Goal: Communication & Community: Share content

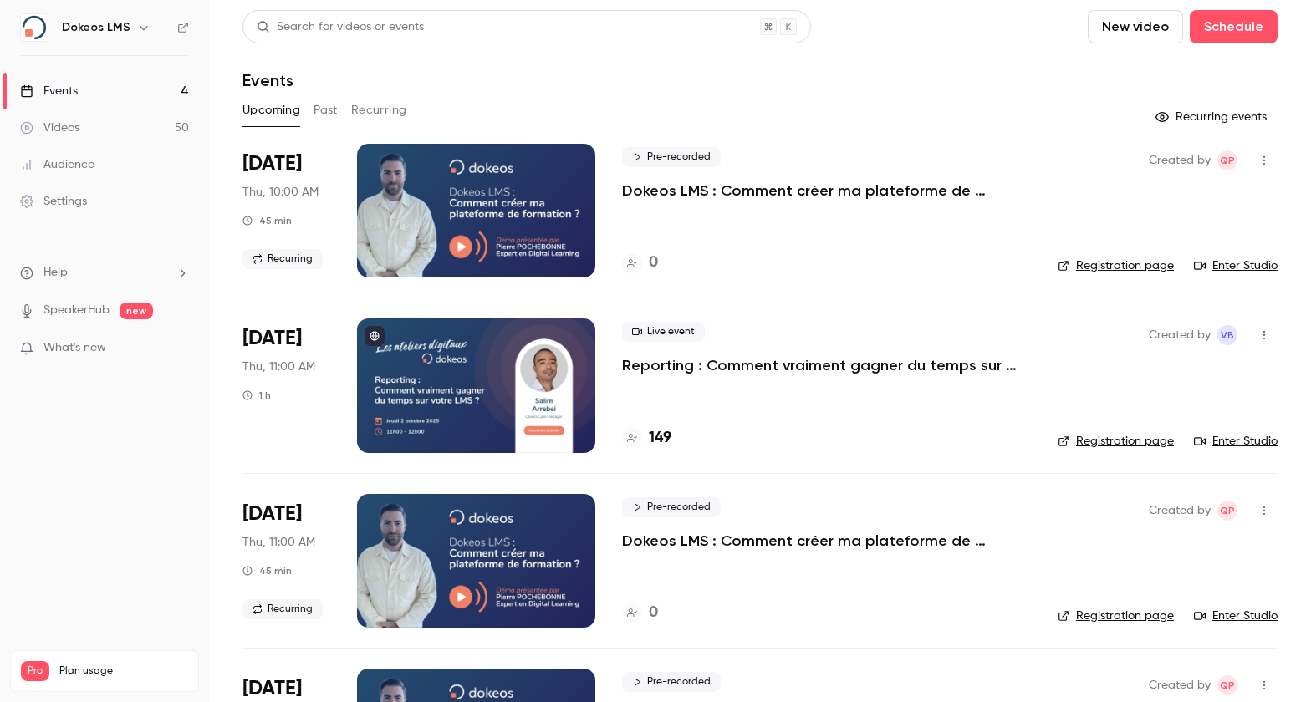
click at [122, 141] on link "Videos 50" at bounding box center [104, 128] width 209 height 37
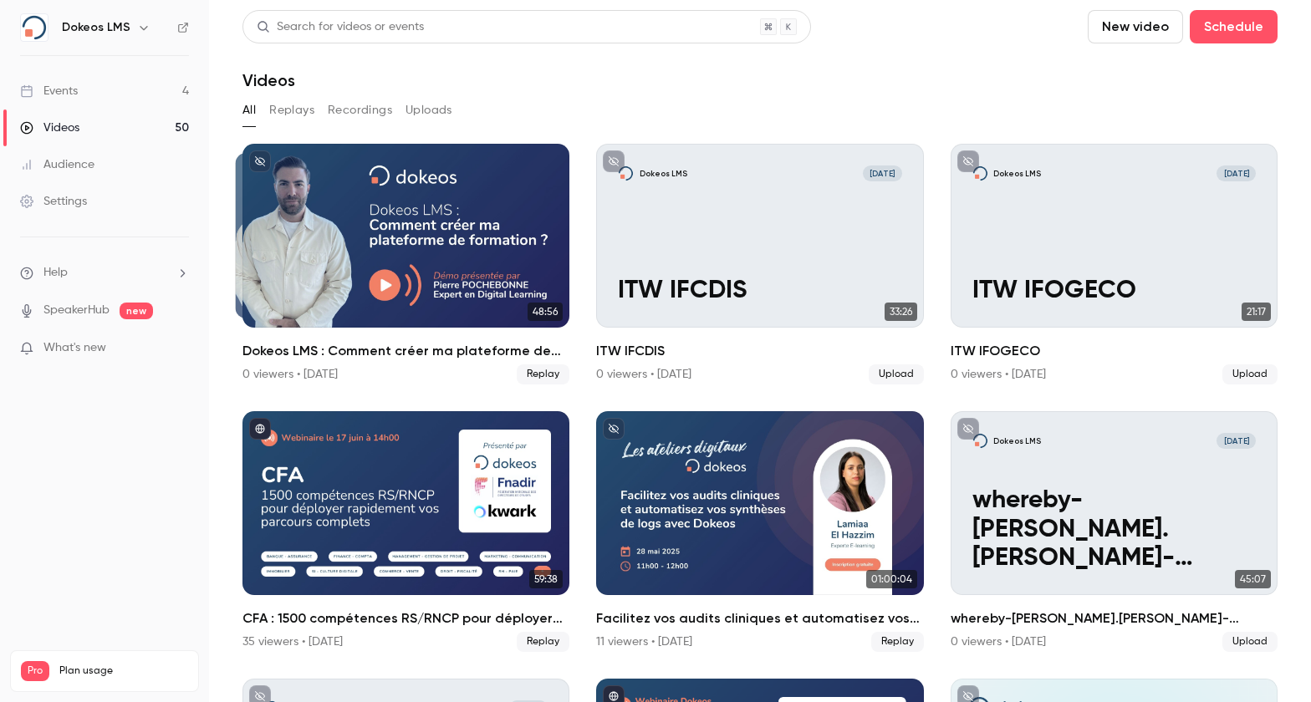
click at [114, 172] on link "Audience" at bounding box center [104, 164] width 209 height 37
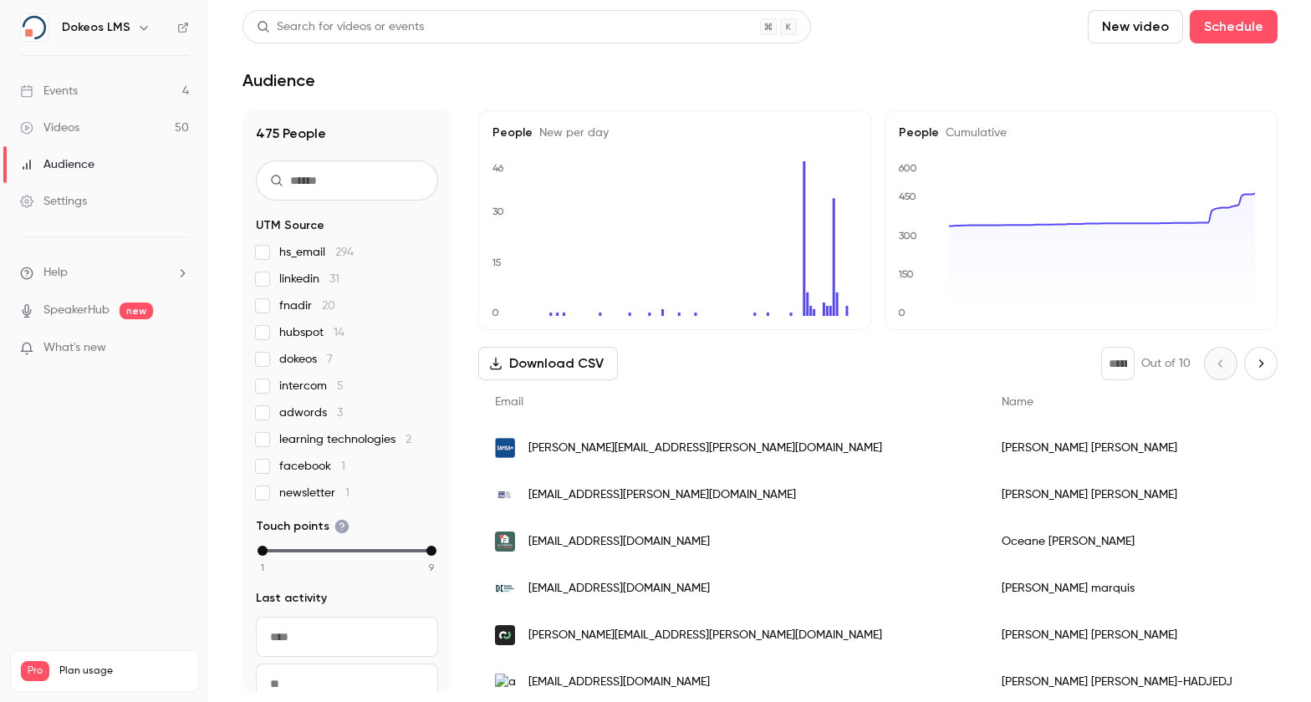
click at [113, 97] on link "Events 4" at bounding box center [104, 91] width 209 height 37
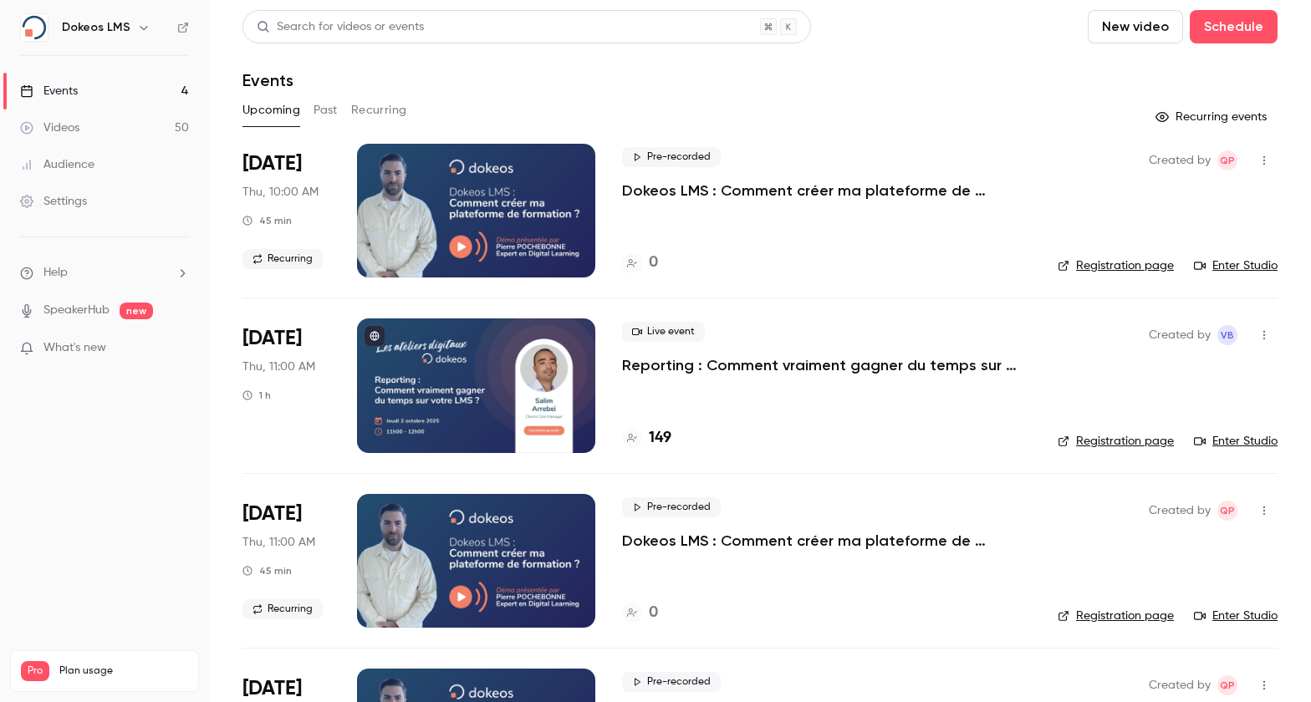
click at [130, 120] on link "Videos 50" at bounding box center [104, 128] width 209 height 37
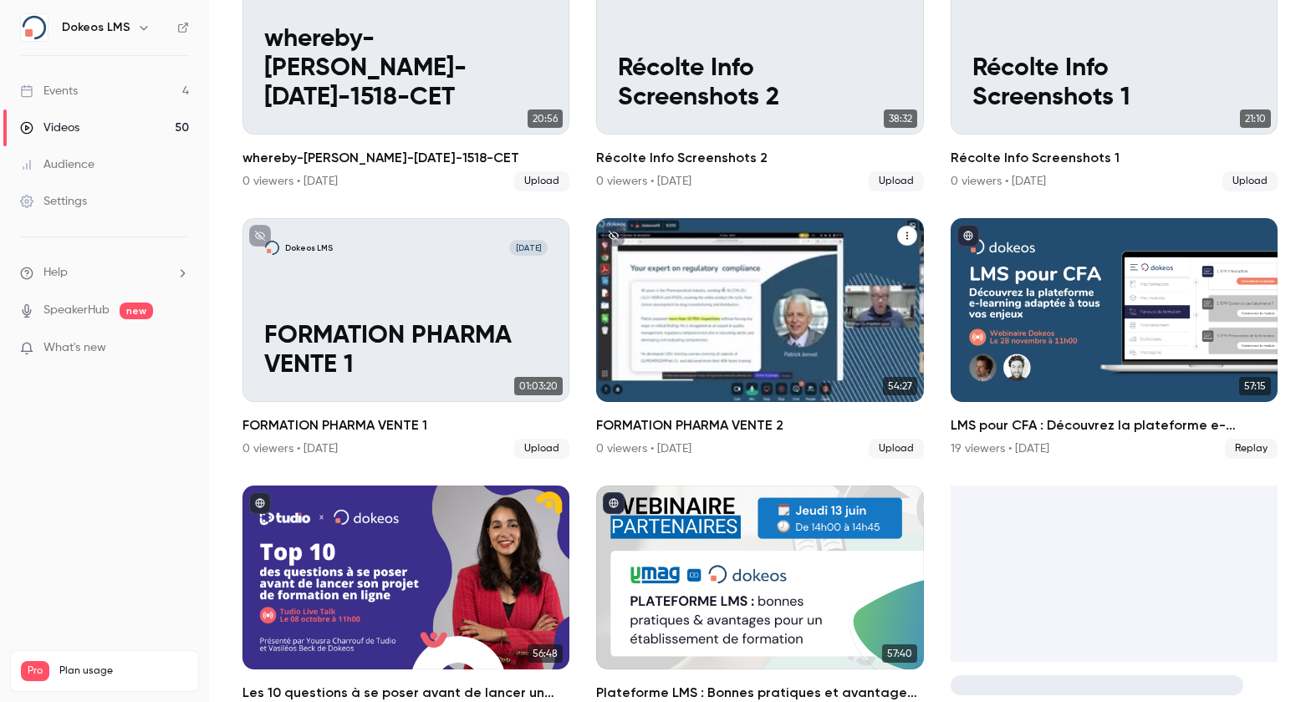
scroll to position [1285, 0]
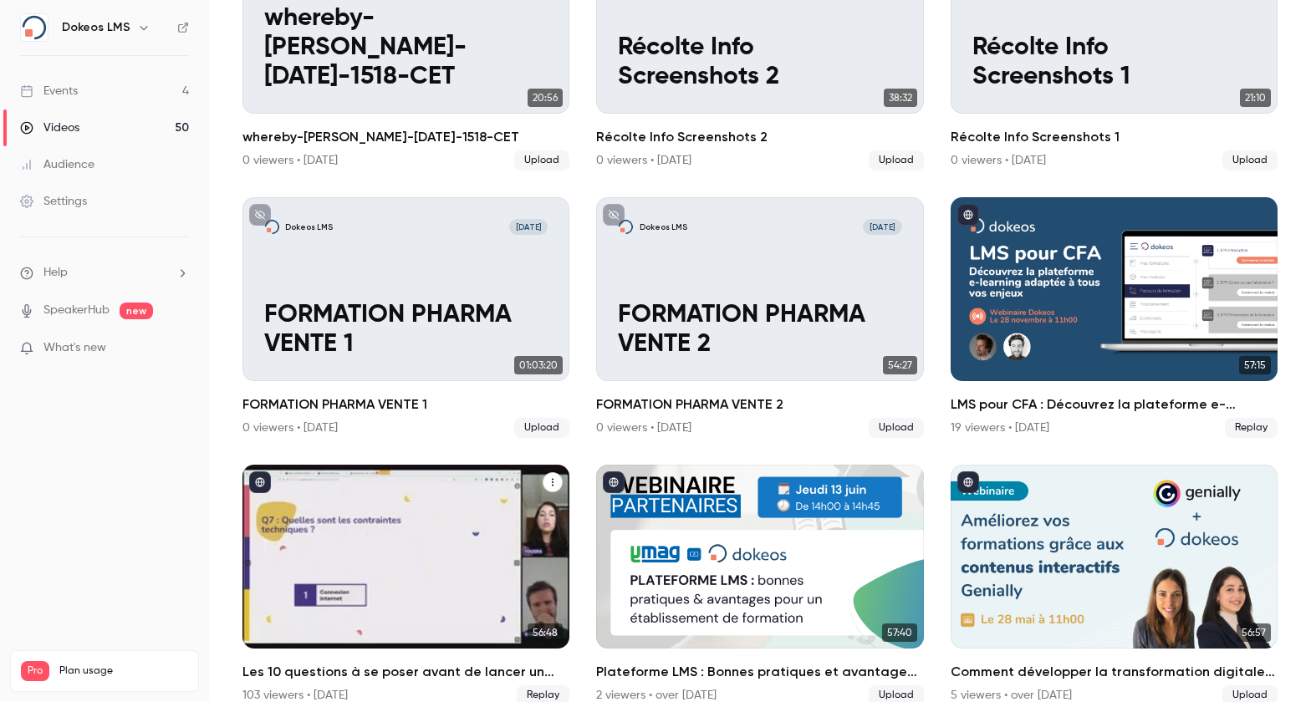
click at [548, 477] on icon "Les 10 questions à se poser avant de lancer un projet de formation en ligne" at bounding box center [553, 482] width 10 height 10
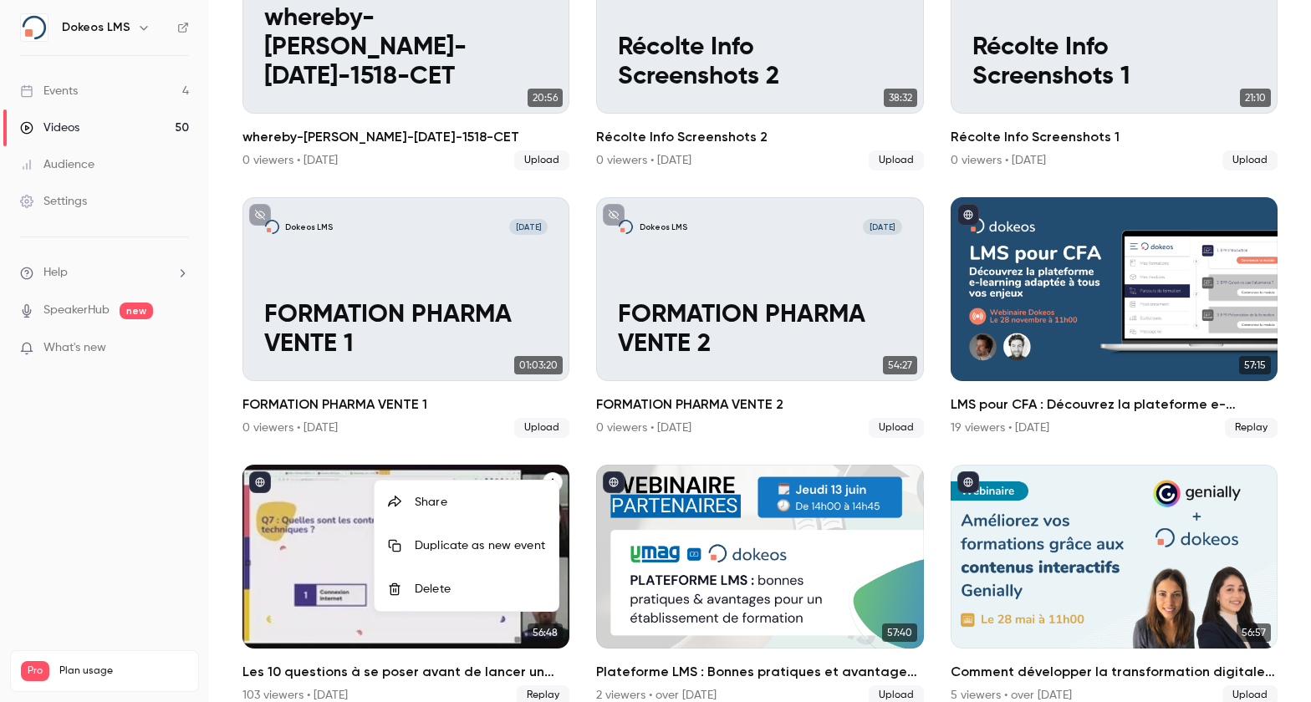
click at [508, 501] on div "Share" at bounding box center [480, 502] width 130 height 17
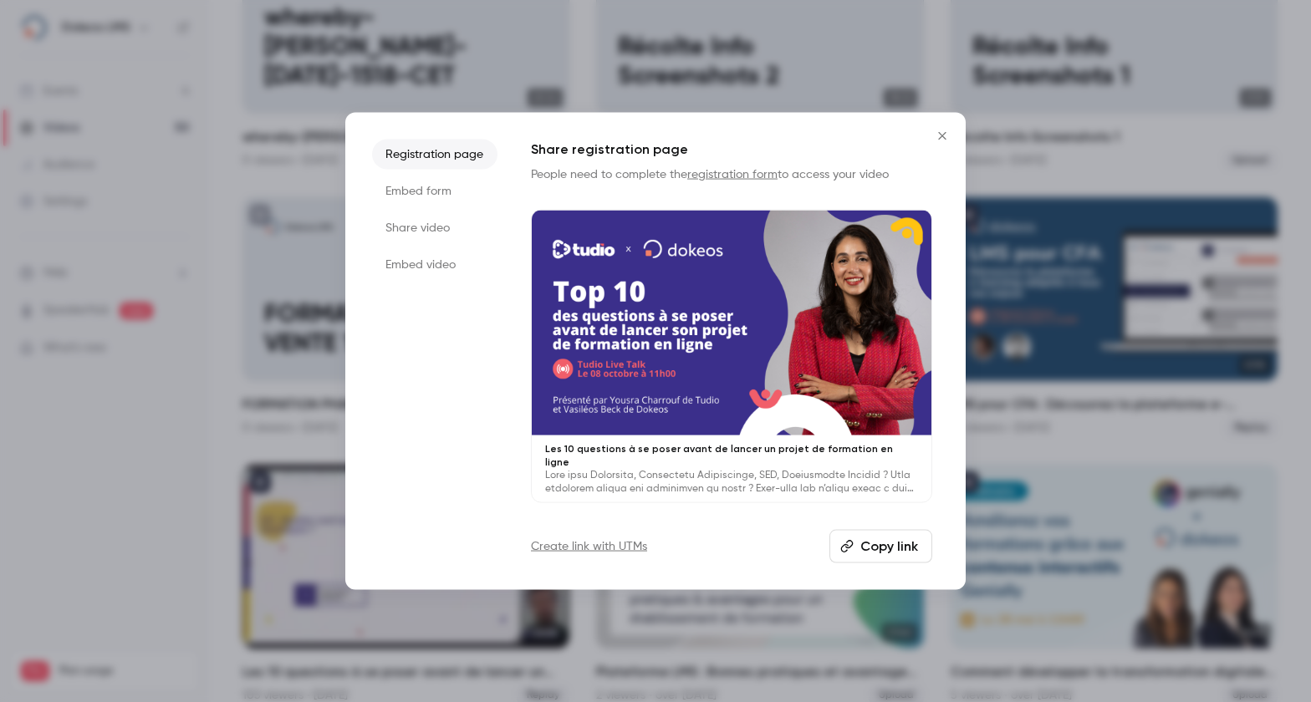
click at [869, 542] on button "Copy link" at bounding box center [880, 545] width 103 height 33
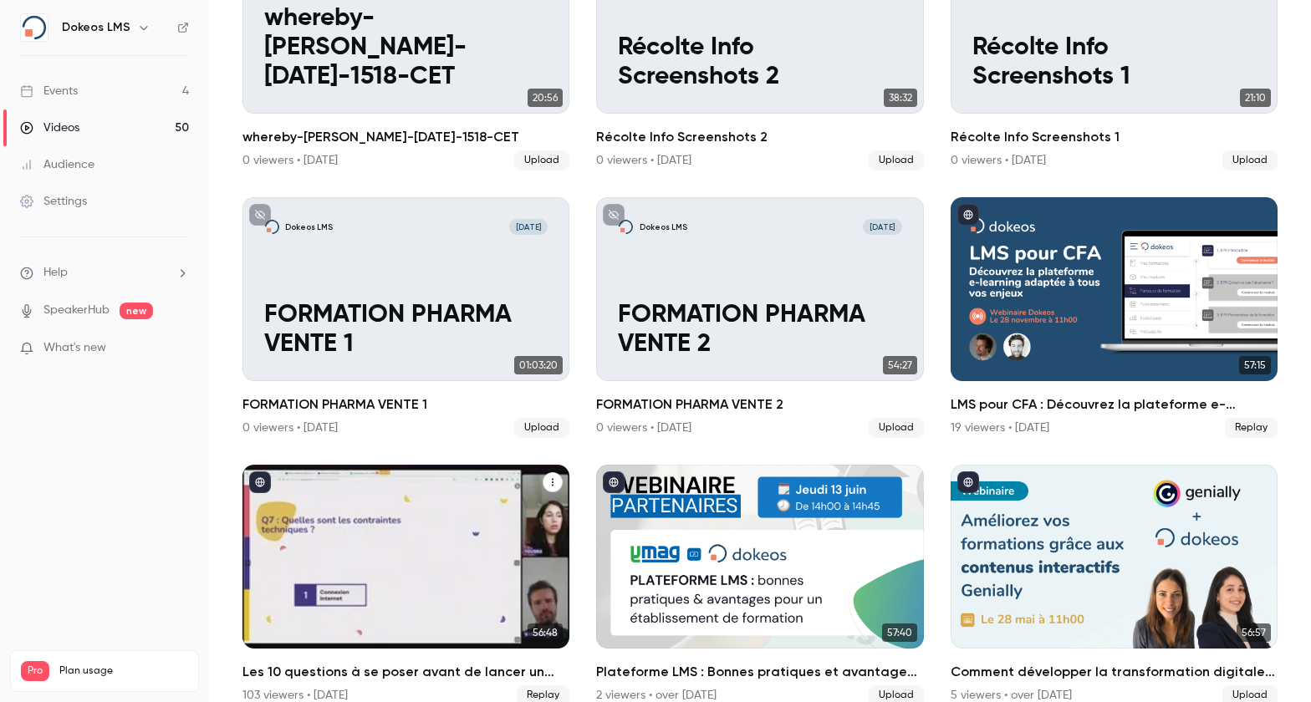
click at [548, 477] on icon "Les 10 questions à se poser avant de lancer un projet de formation en ligne" at bounding box center [553, 482] width 10 height 10
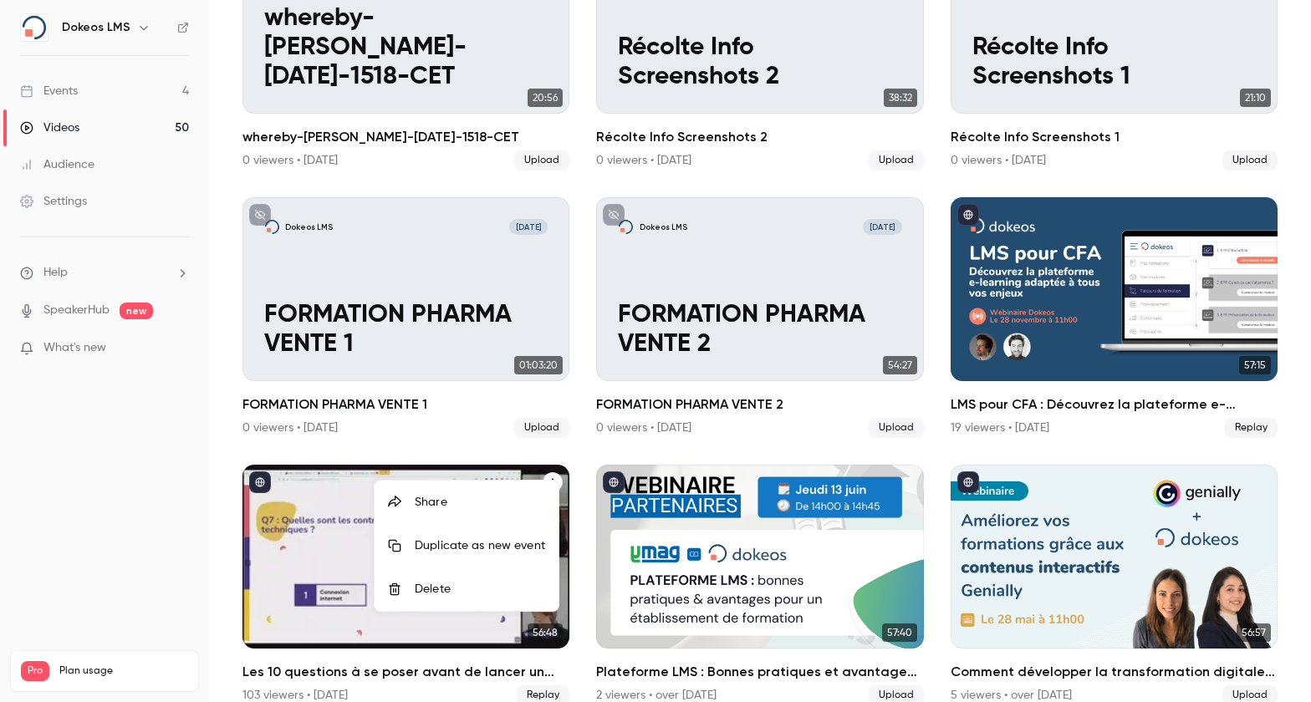
click at [498, 501] on div "Share" at bounding box center [480, 502] width 130 height 17
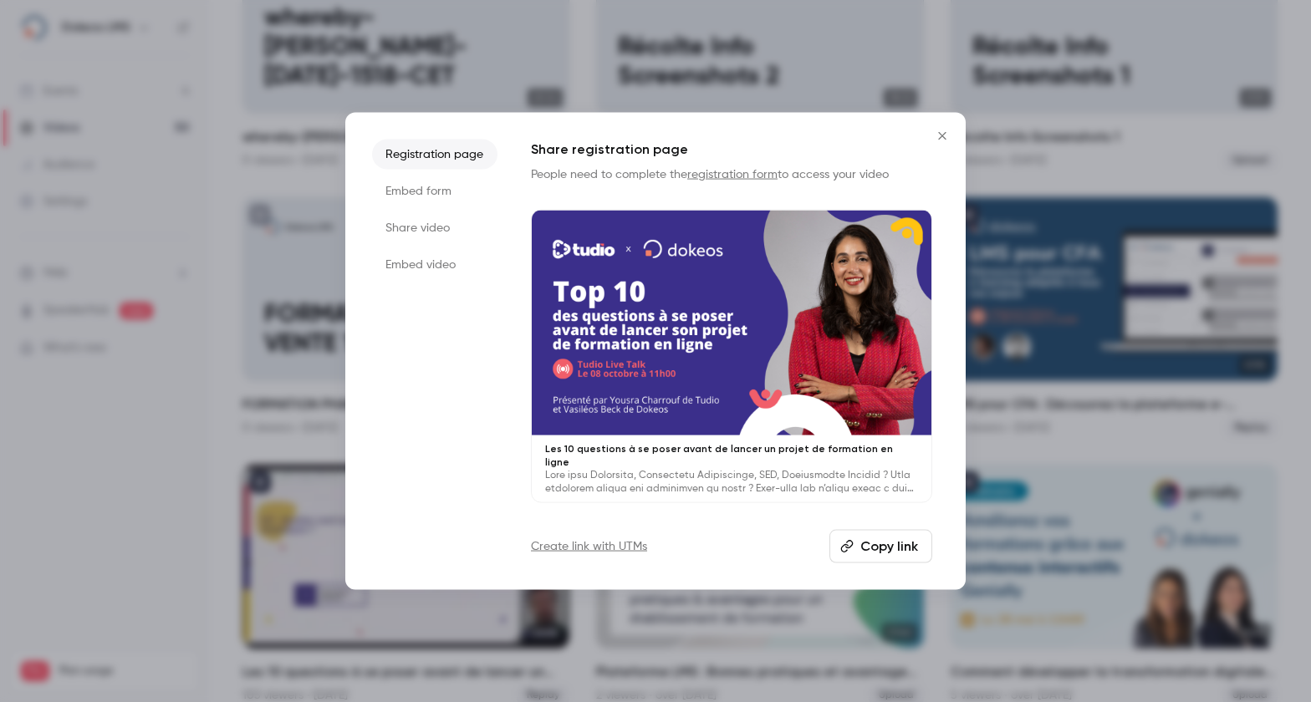
drag, startPoint x: 876, startPoint y: 545, endPoint x: 862, endPoint y: 425, distance: 121.2
click at [875, 545] on button "Copy link" at bounding box center [880, 545] width 103 height 33
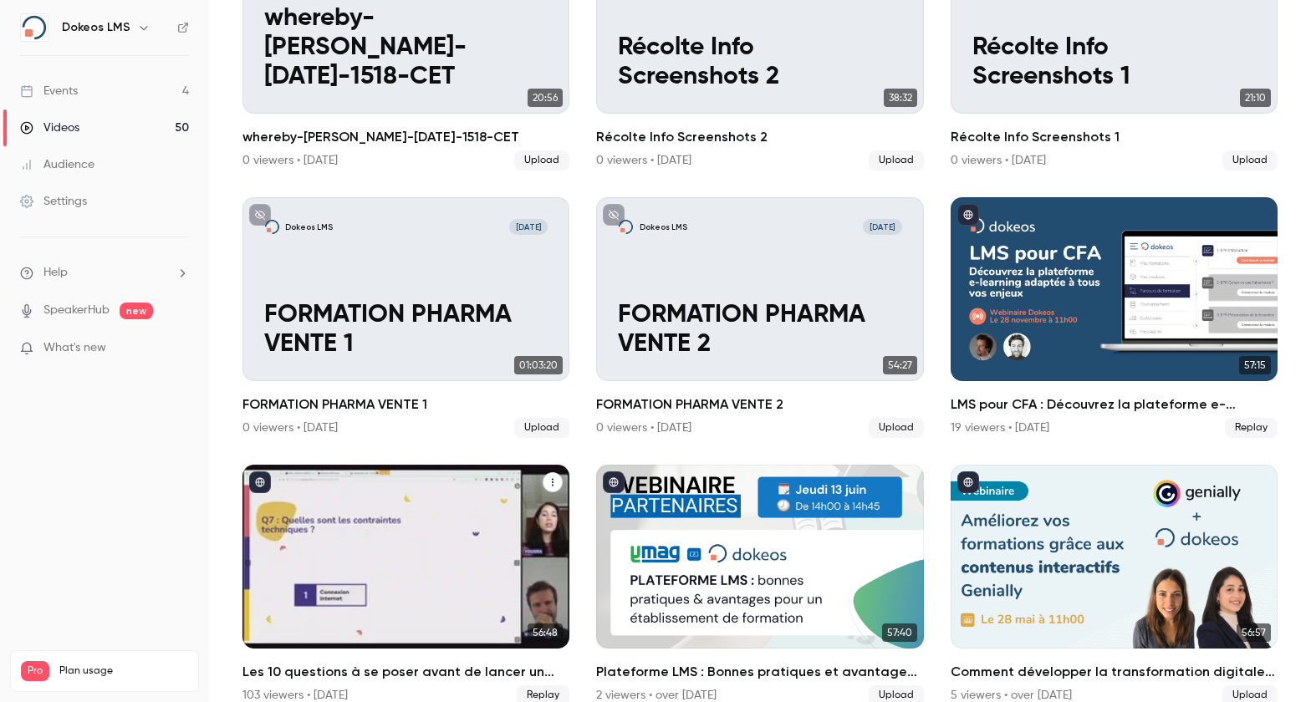
click at [543, 472] on button "Les 10 questions à se poser avant de lancer un projet de formation en ligne" at bounding box center [553, 482] width 20 height 20
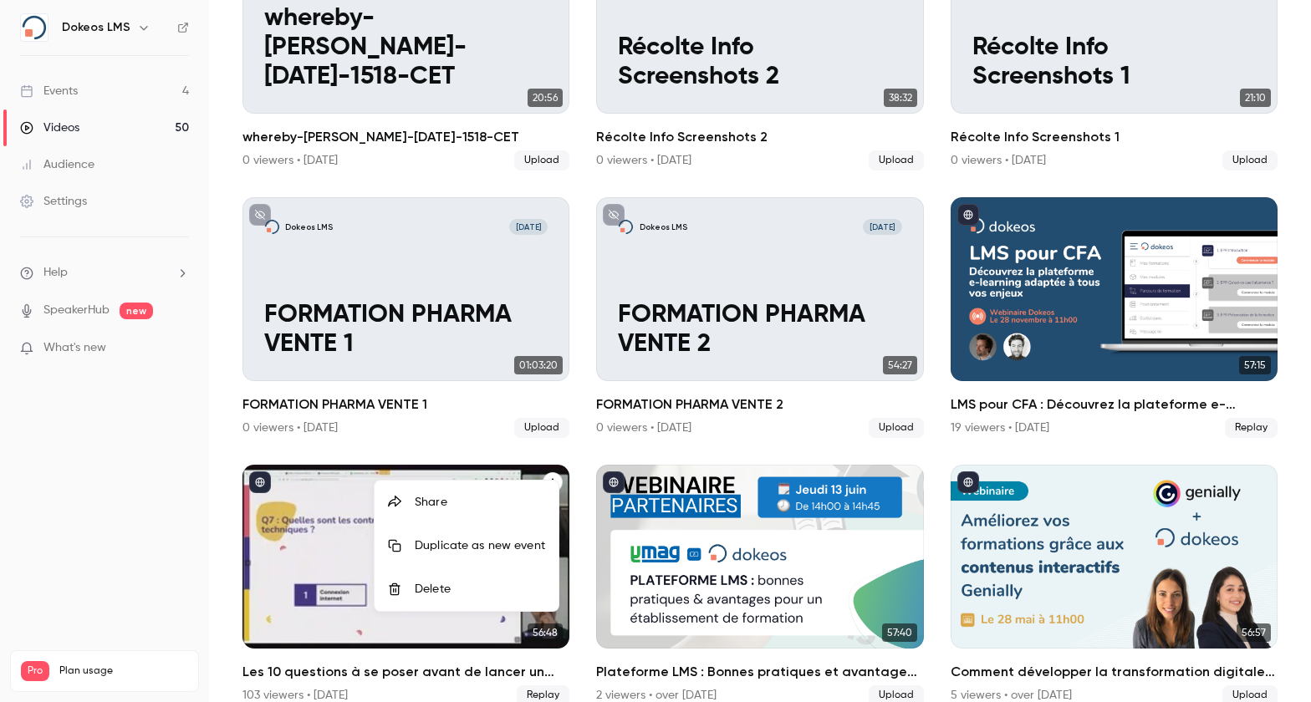
click at [491, 485] on li "Share" at bounding box center [467, 502] width 184 height 43
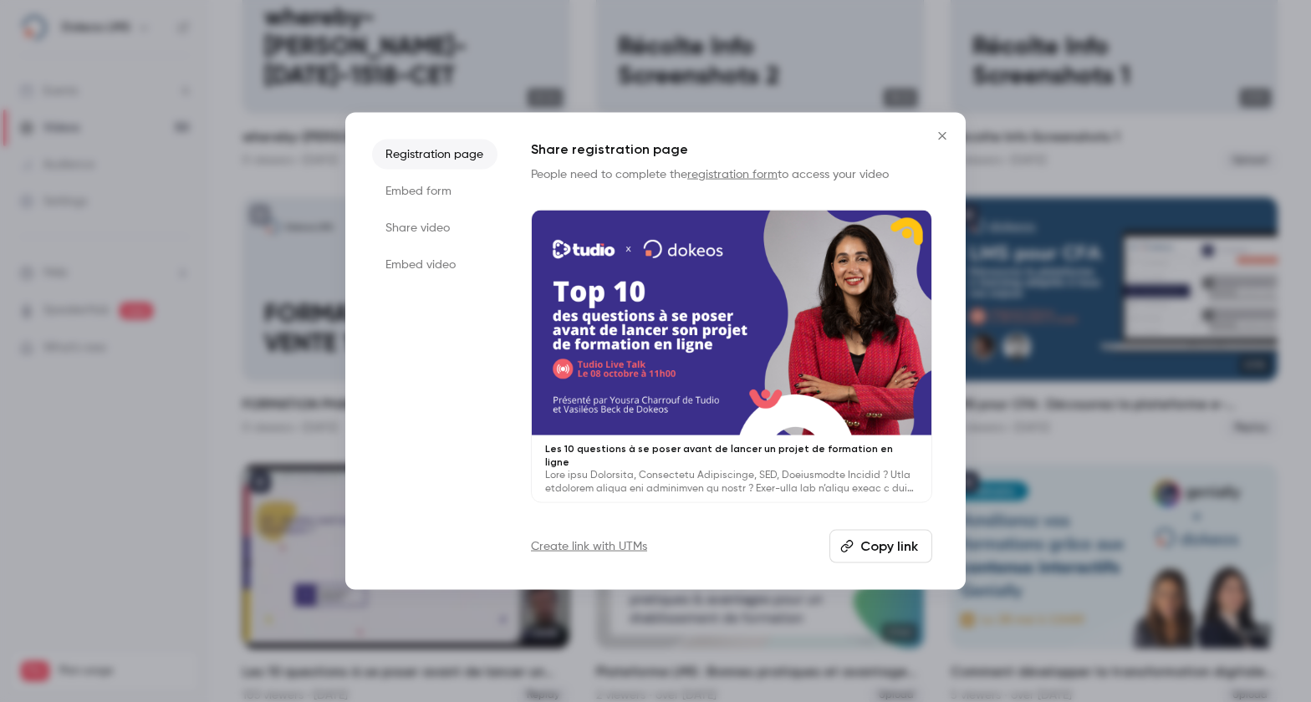
click at [877, 538] on button "Copy link" at bounding box center [880, 545] width 103 height 33
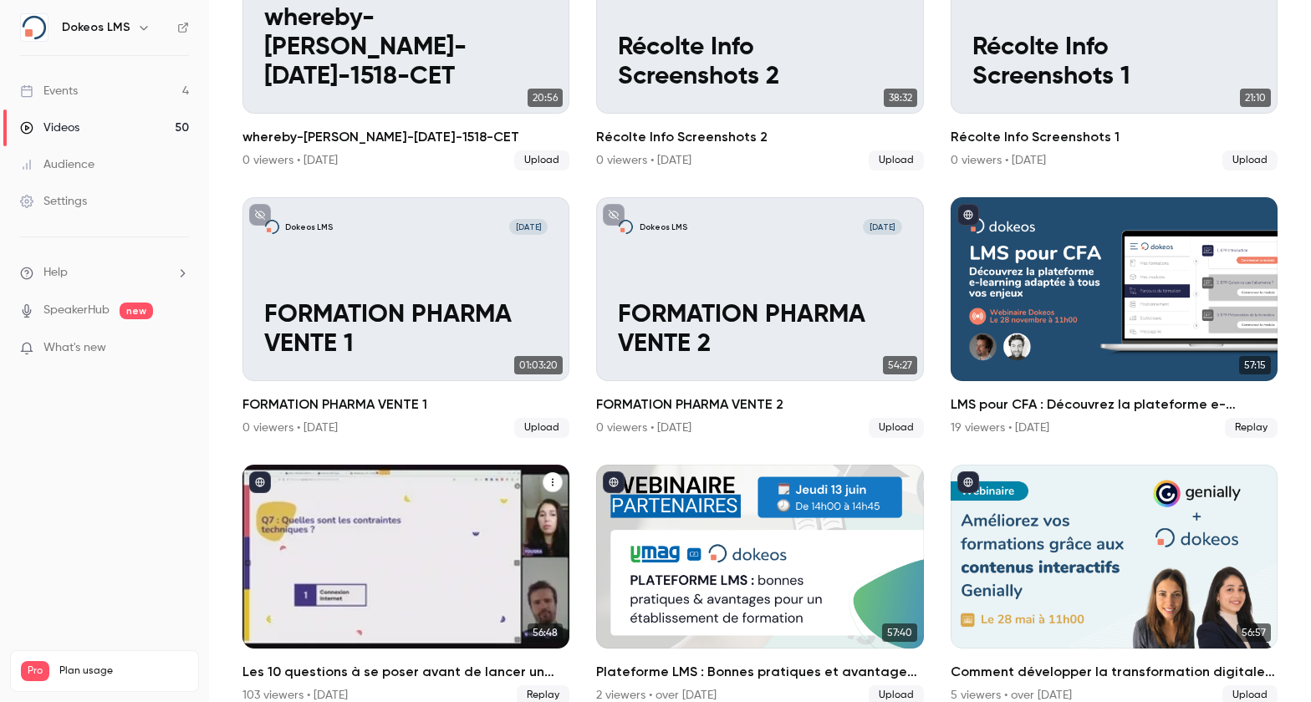
click at [548, 477] on icon "Les 10 questions à se poser avant de lancer un projet de formation en ligne" at bounding box center [553, 482] width 10 height 10
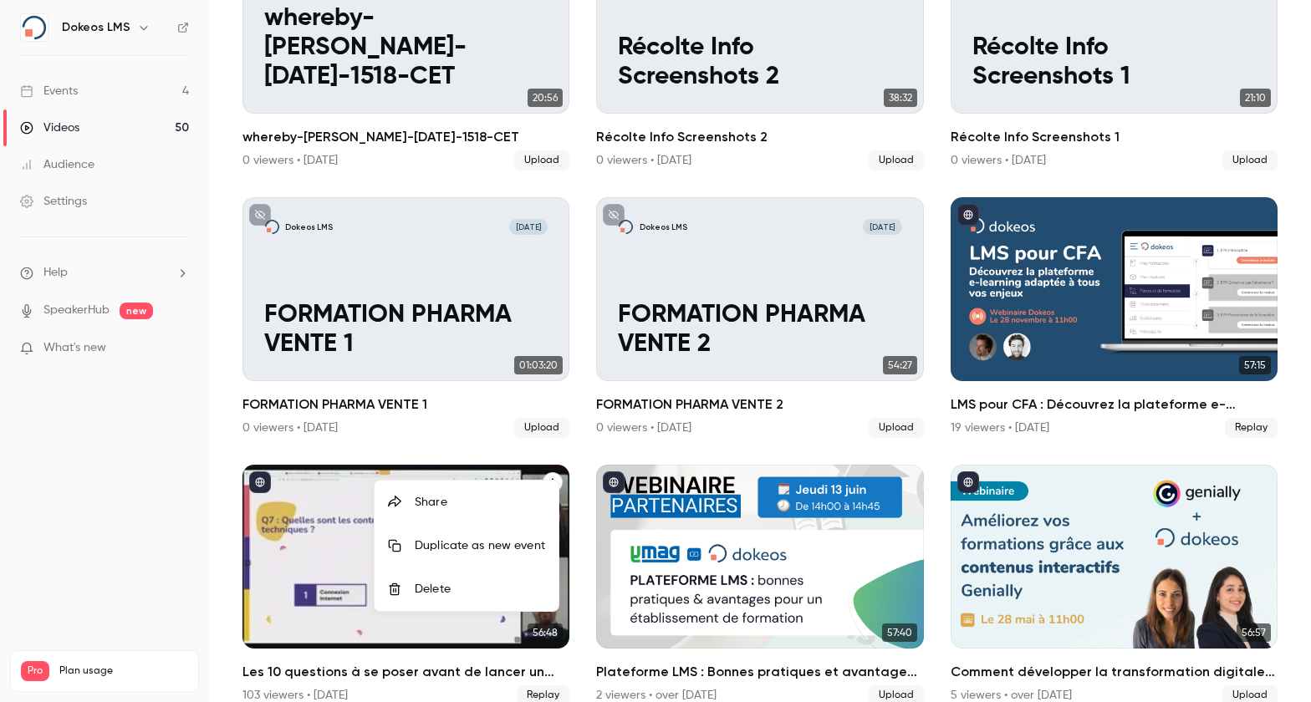
click at [494, 505] on div "Share" at bounding box center [480, 502] width 130 height 17
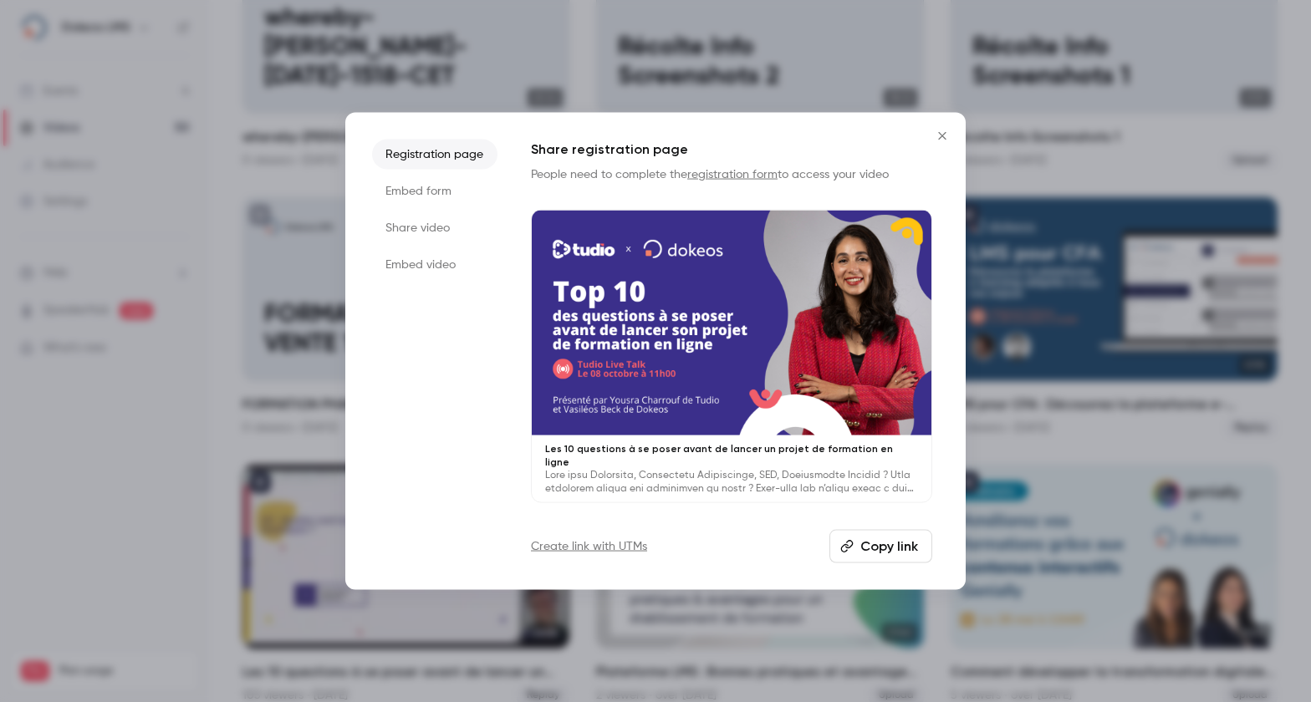
click at [892, 540] on button "Copy link" at bounding box center [880, 545] width 103 height 33
